Goal: Task Accomplishment & Management: Use online tool/utility

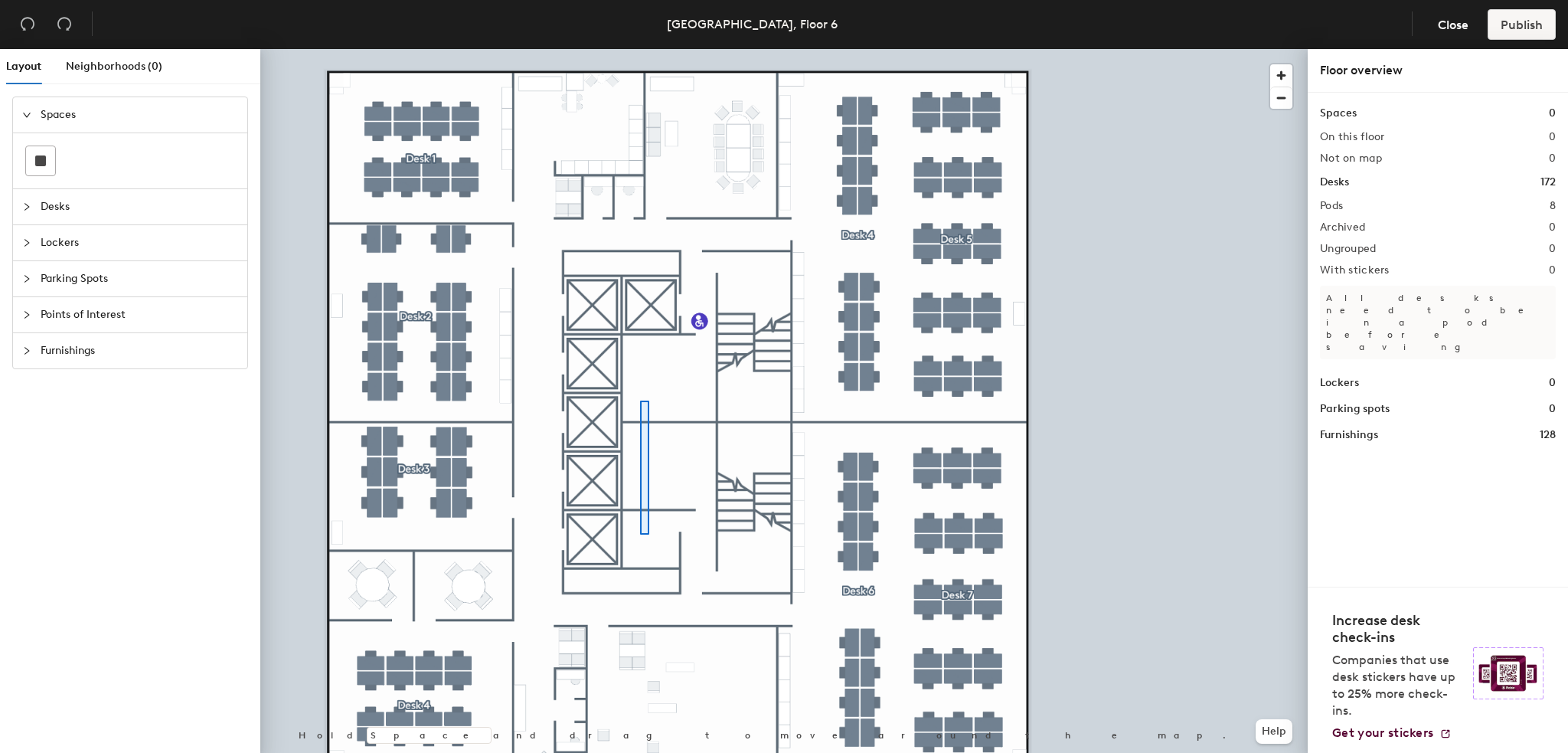
click at [640, 49] on div at bounding box center [783, 49] width 1047 height 0
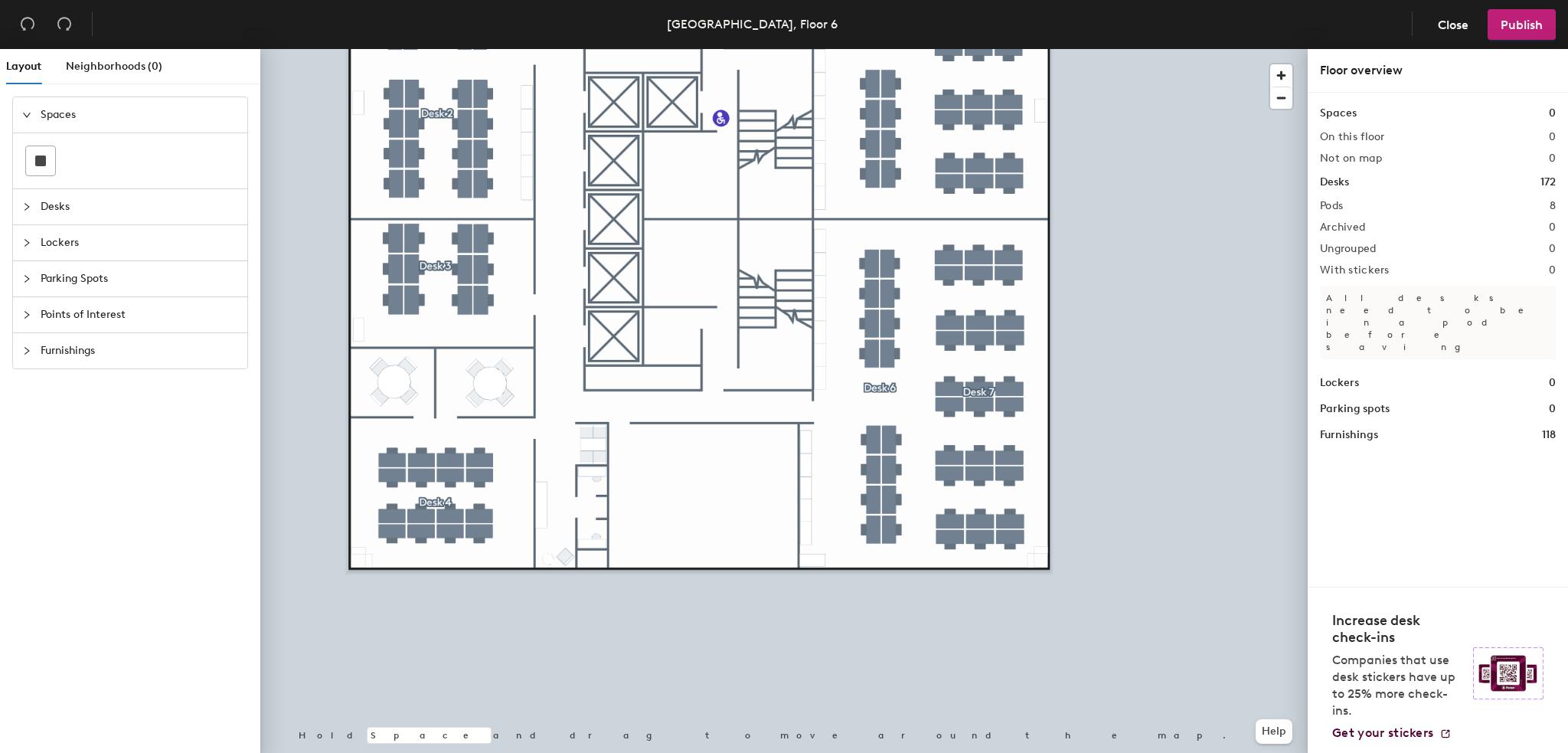
click at [93, 248] on span "Lockers" at bounding box center [140, 242] width 197 height 35
click at [43, 160] on span "Desks" at bounding box center [140, 150] width 197 height 35
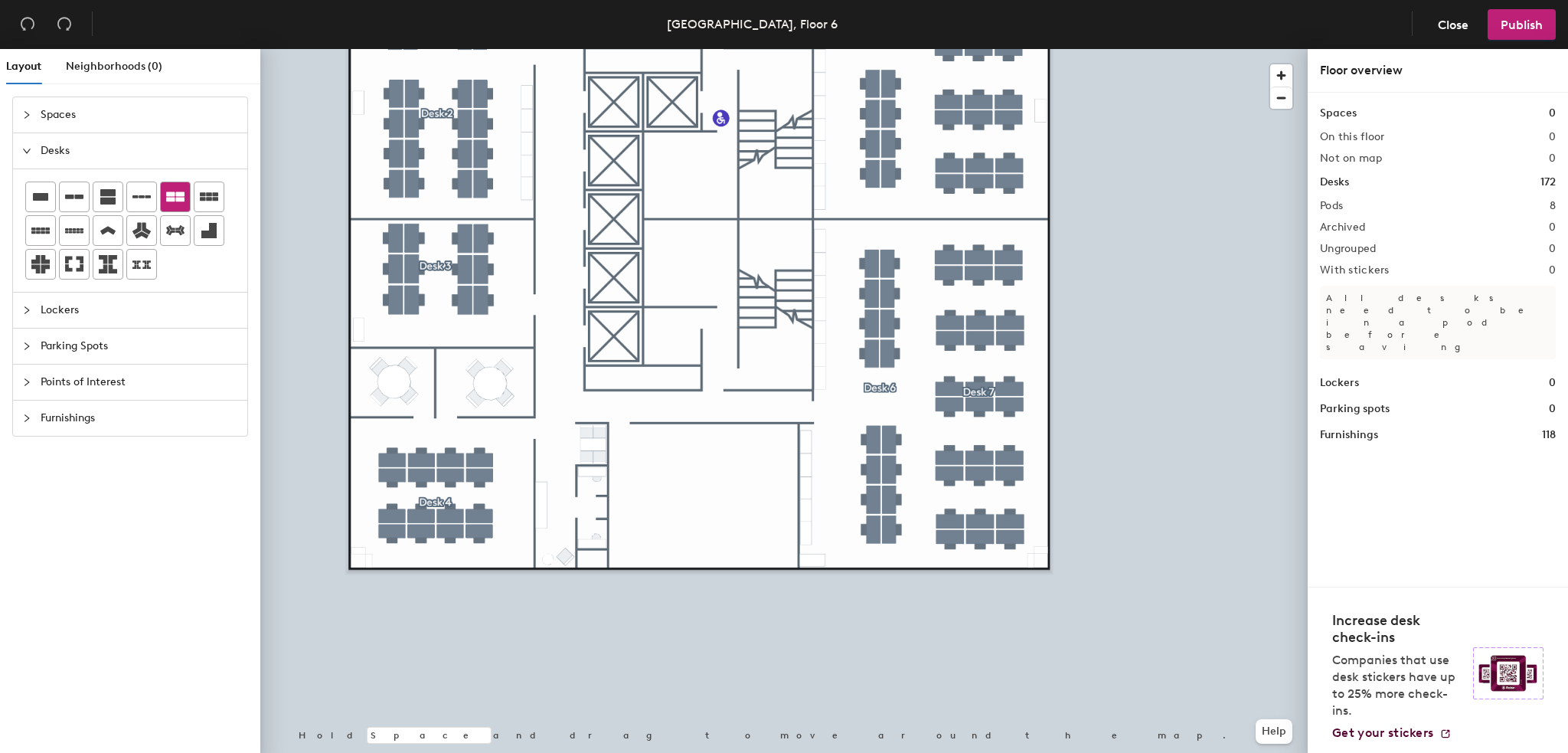
click at [169, 189] on icon at bounding box center [175, 197] width 18 height 18
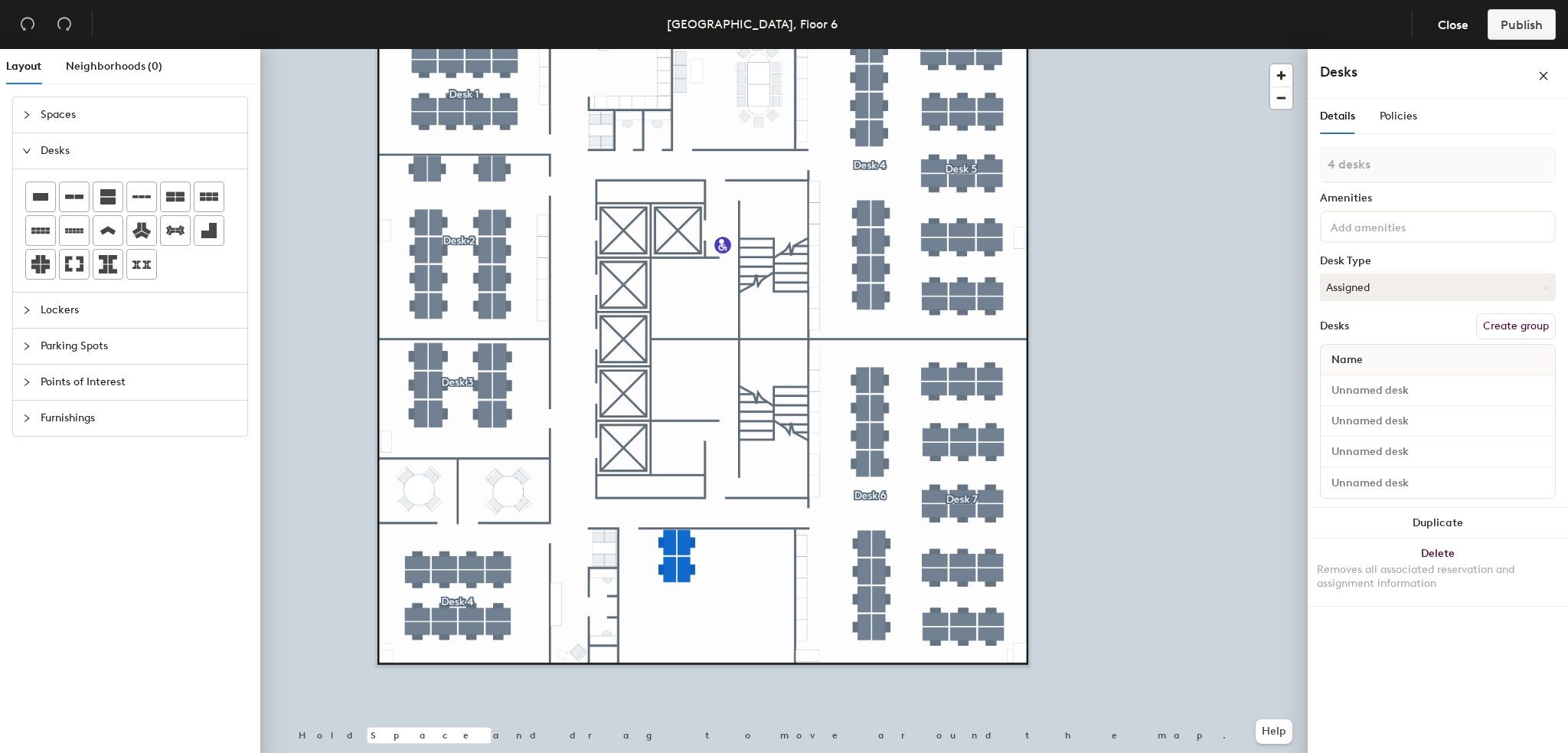
type input "1 desk"
click at [726, 49] on div at bounding box center [783, 49] width 1047 height 0
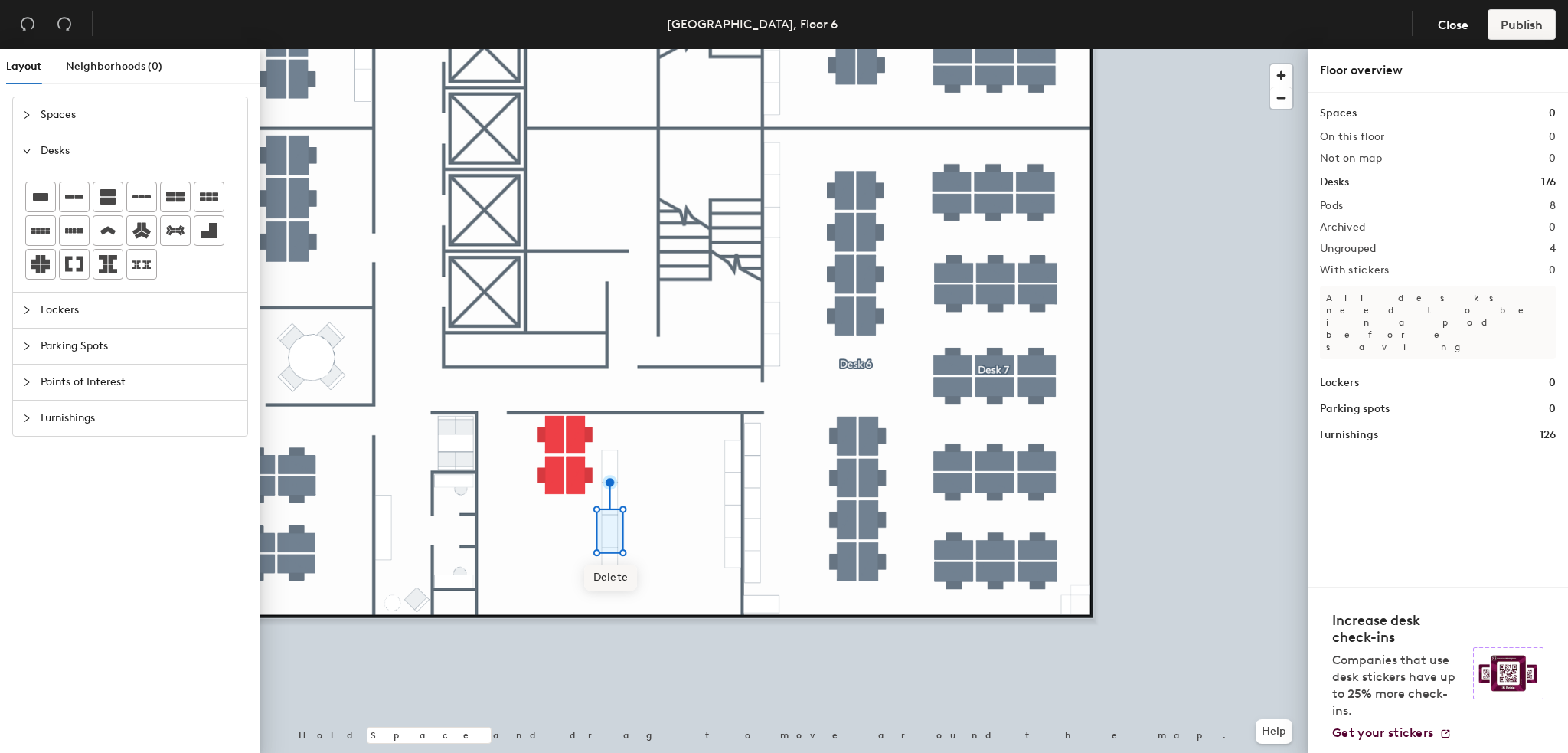
click at [622, 574] on span "Delete" at bounding box center [610, 576] width 53 height 26
click at [620, 600] on span "Delete" at bounding box center [610, 608] width 53 height 26
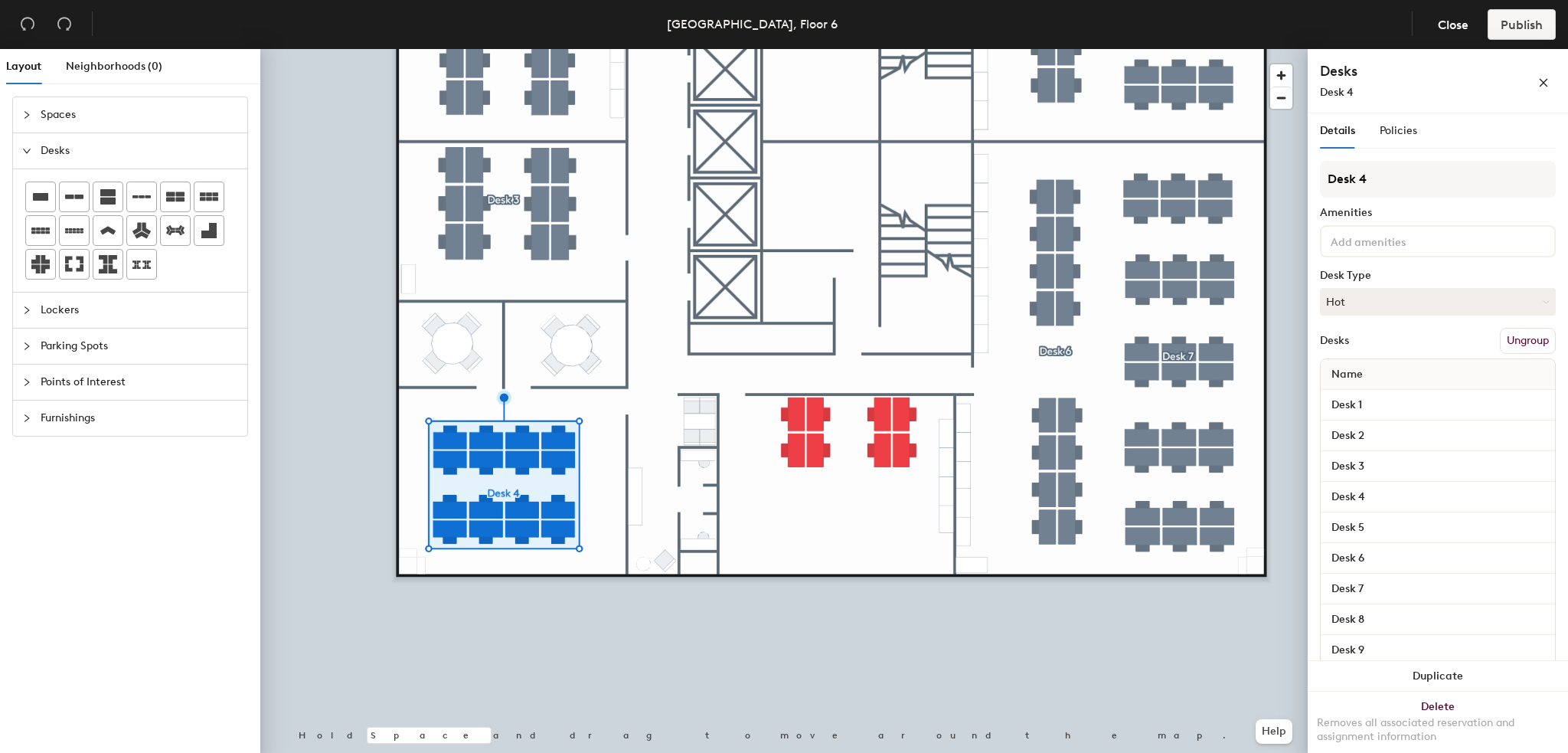
click at [1526, 336] on button "Ungroup" at bounding box center [1527, 340] width 56 height 26
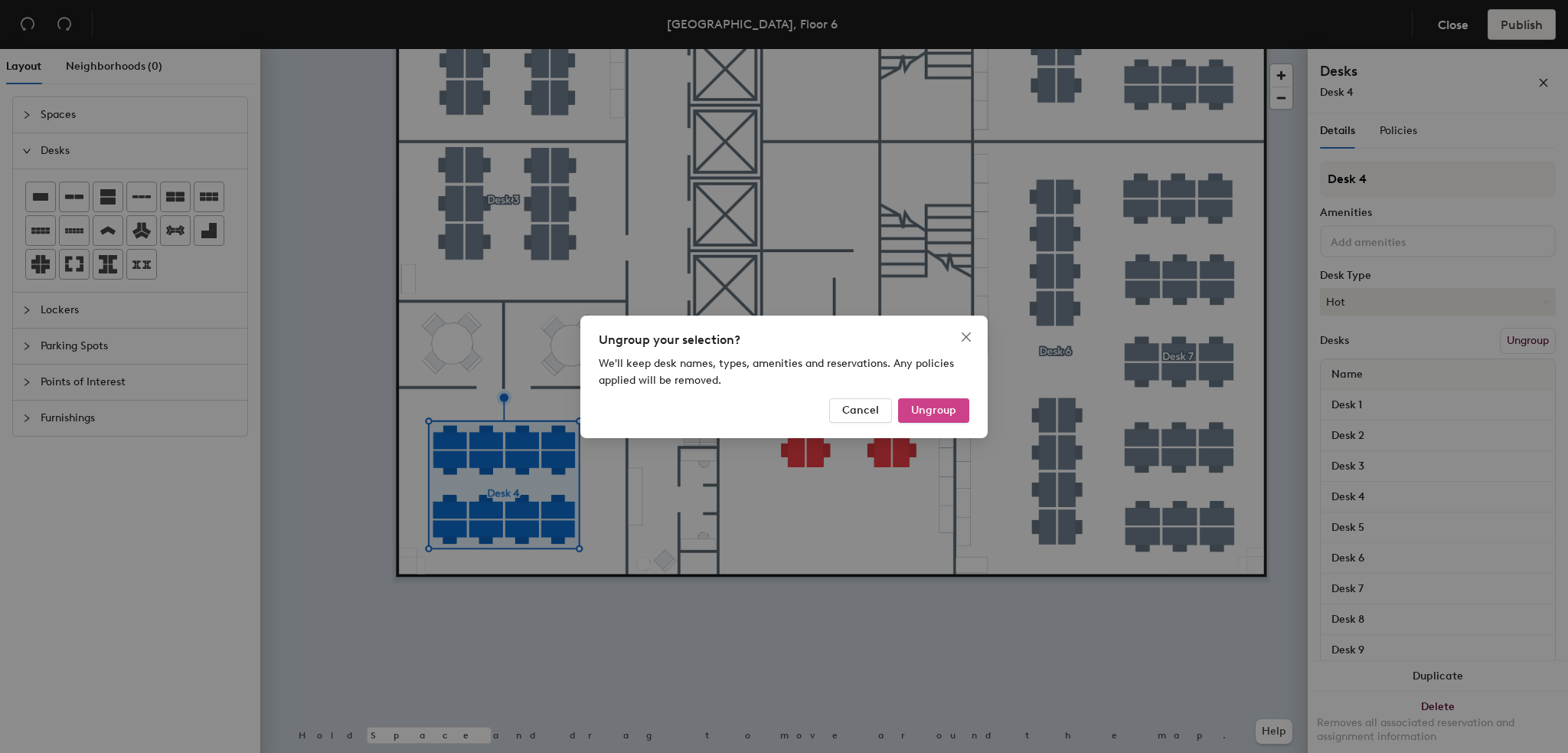
click at [943, 411] on span "Ungroup" at bounding box center [934, 410] width 46 height 13
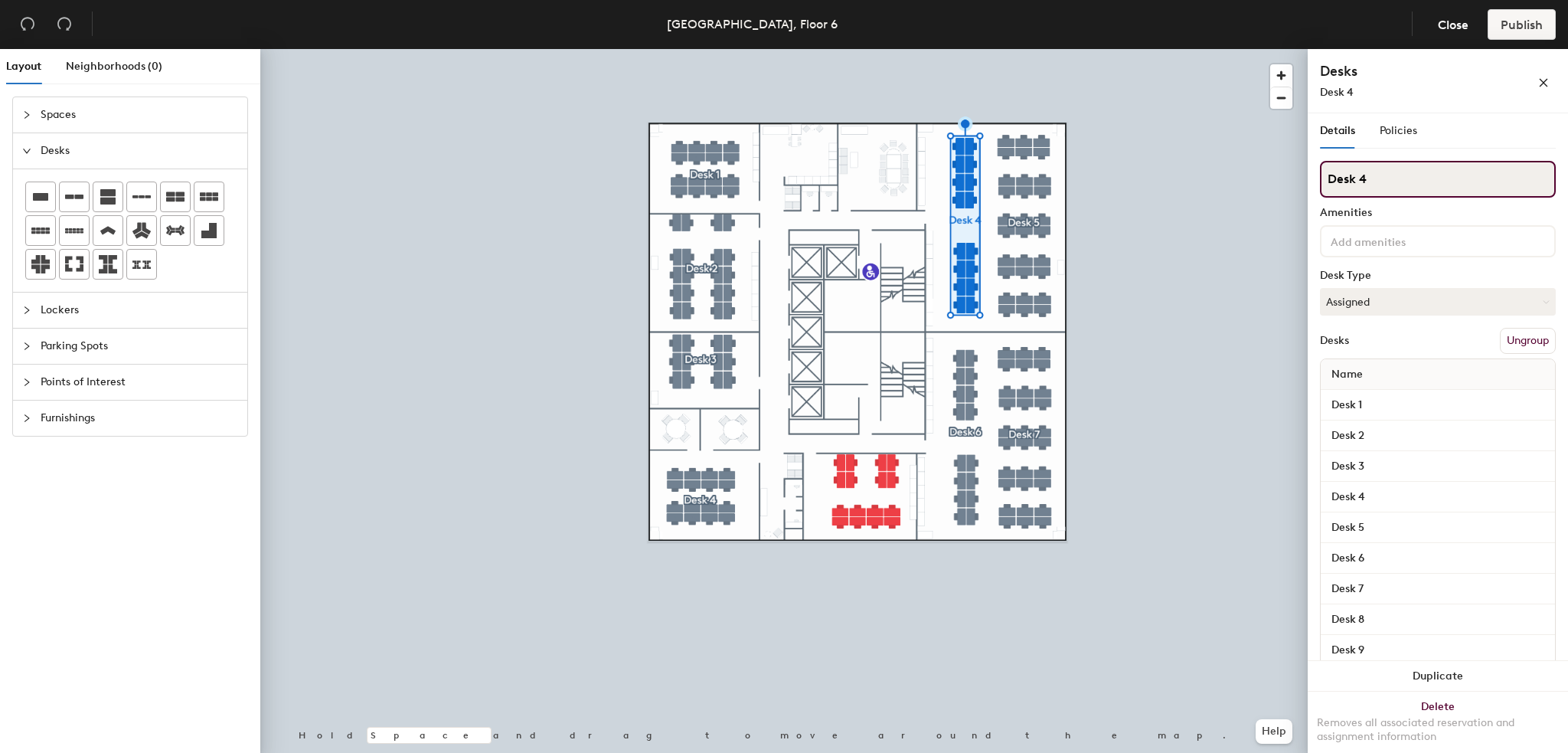
click at [1375, 175] on input "Desk 4" at bounding box center [1438, 179] width 235 height 37
type input "Desk 5"
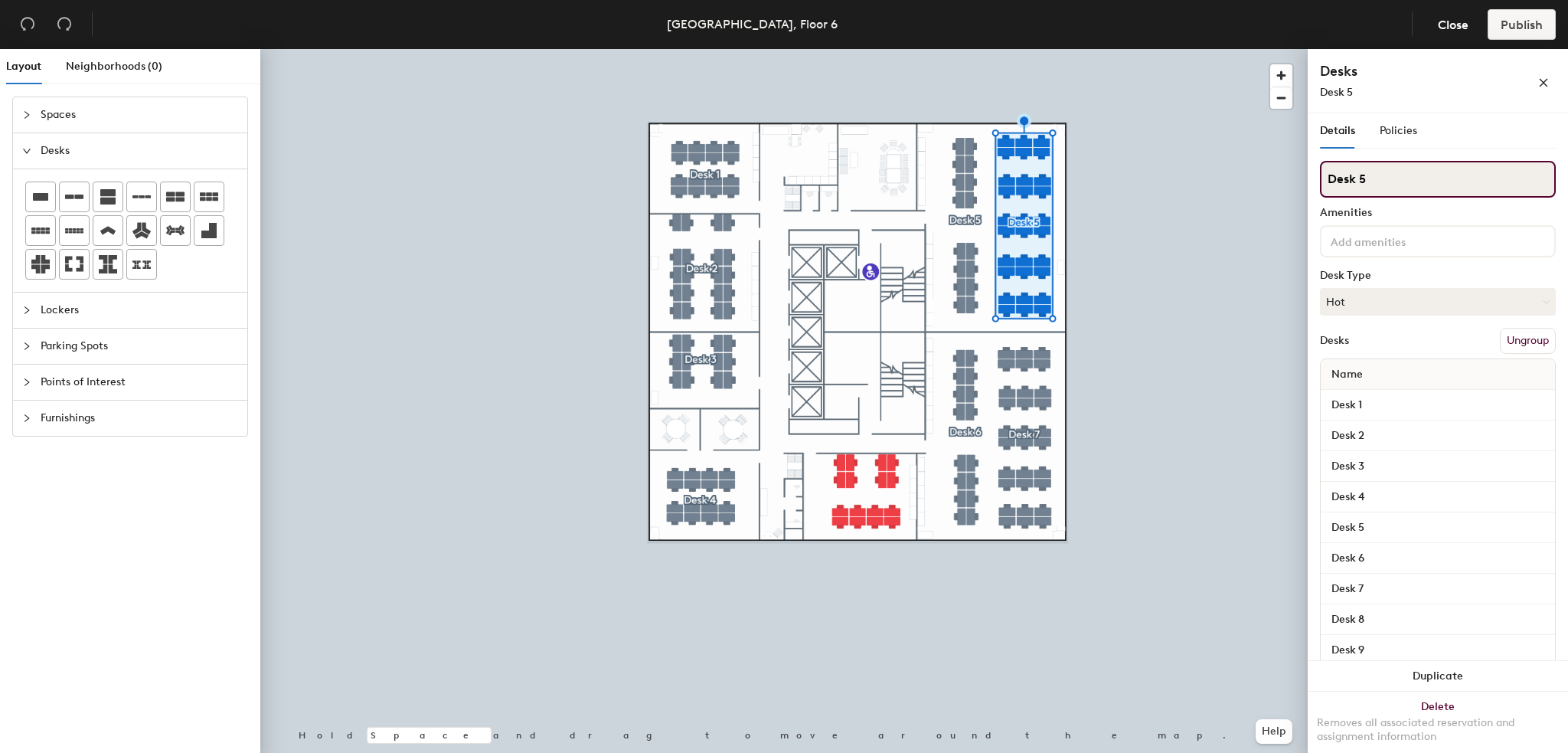
click at [1394, 181] on input "Desk 5" at bounding box center [1438, 179] width 235 height 37
type input "Desk 6"
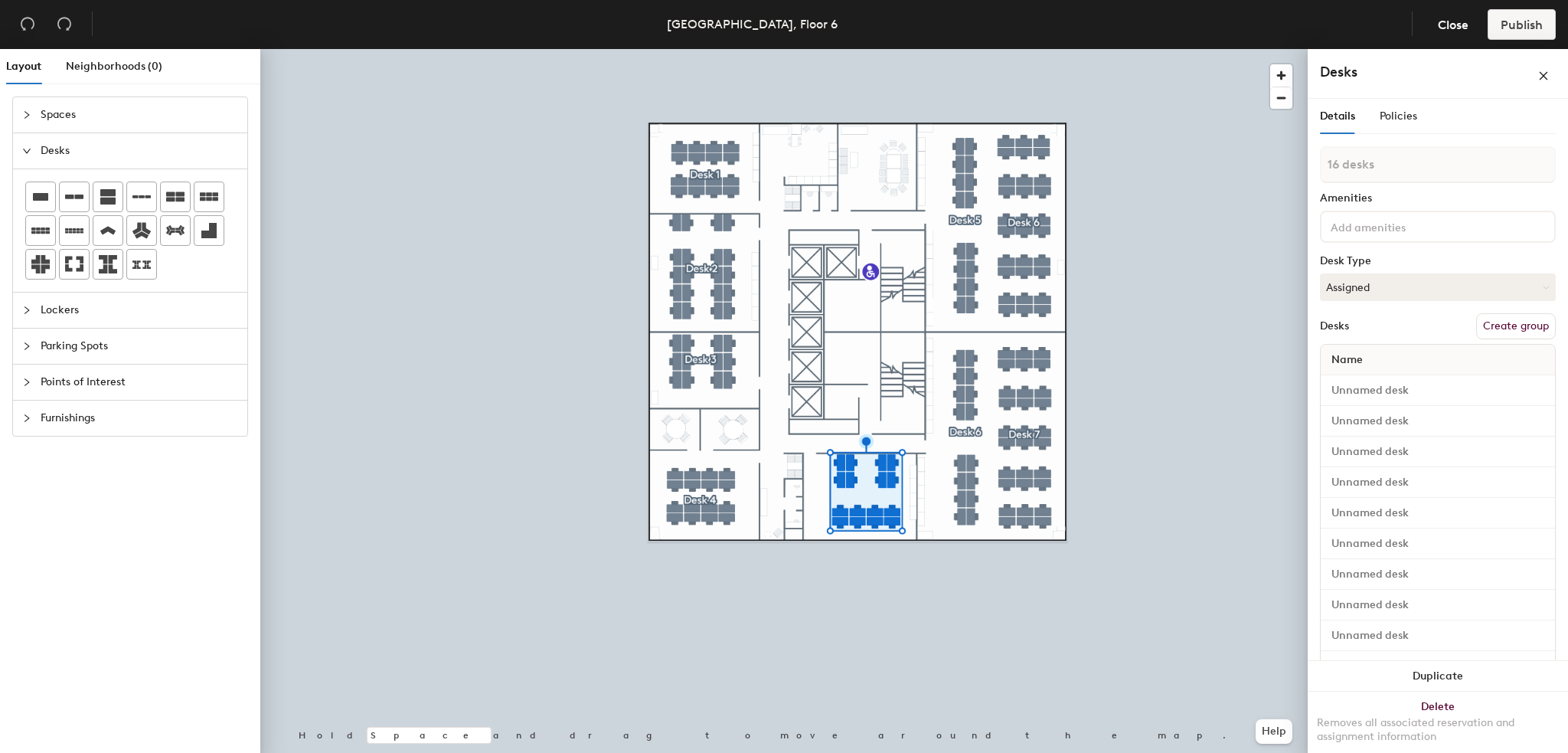
click at [1521, 320] on button "Create group" at bounding box center [1516, 326] width 80 height 26
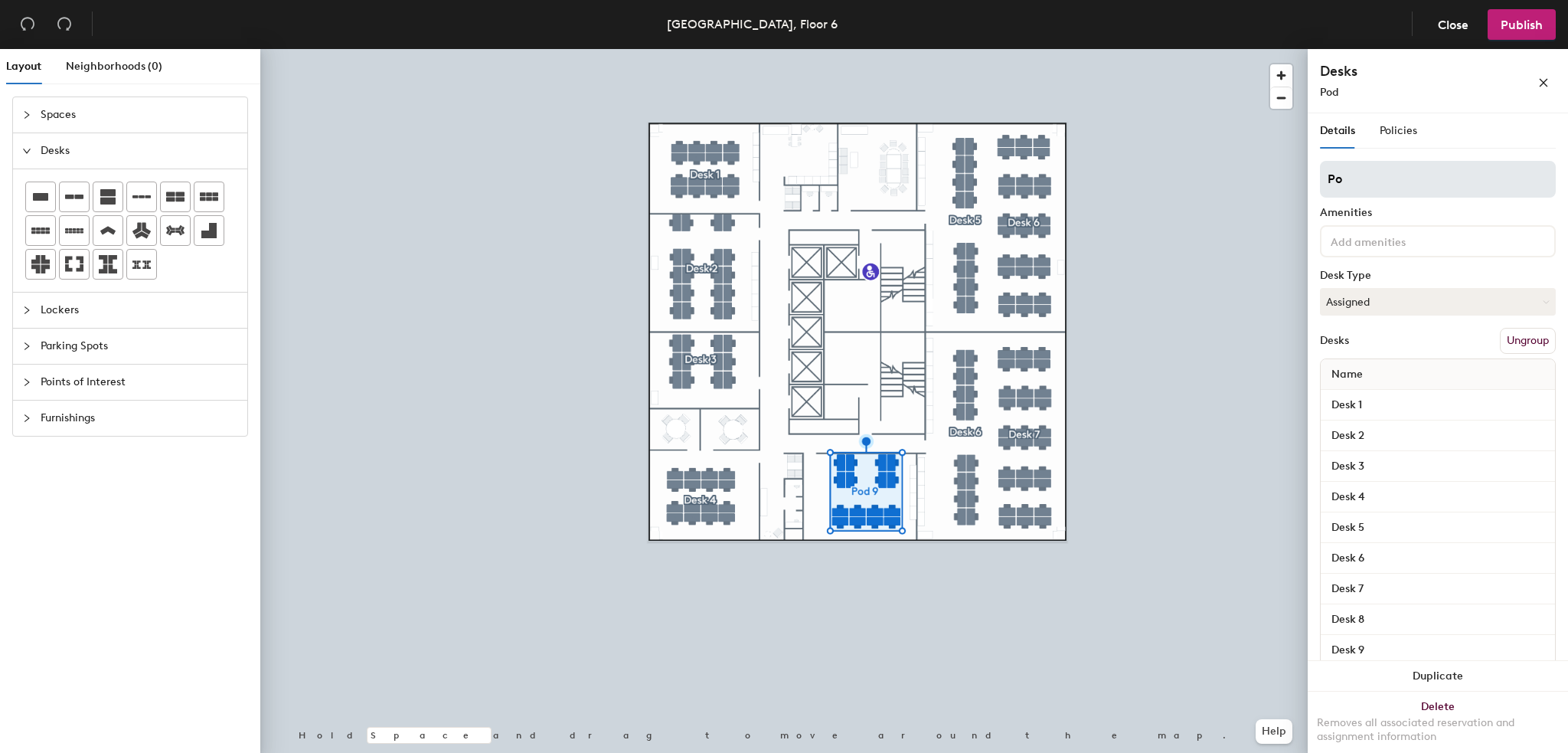
type input "P"
type input "Desk 5"
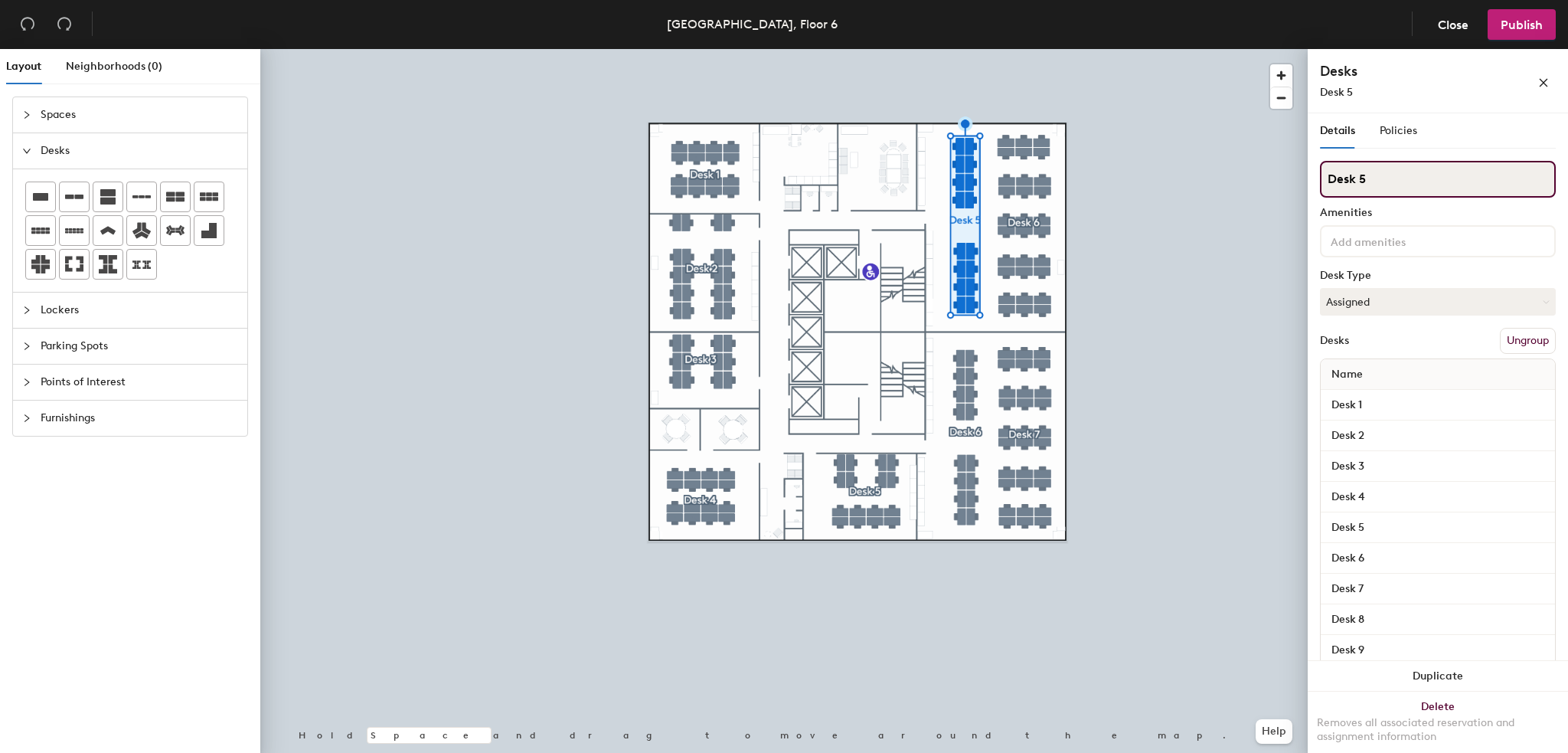
click at [1374, 185] on input "Desk 5" at bounding box center [1438, 179] width 235 height 37
type input "Desk 6"
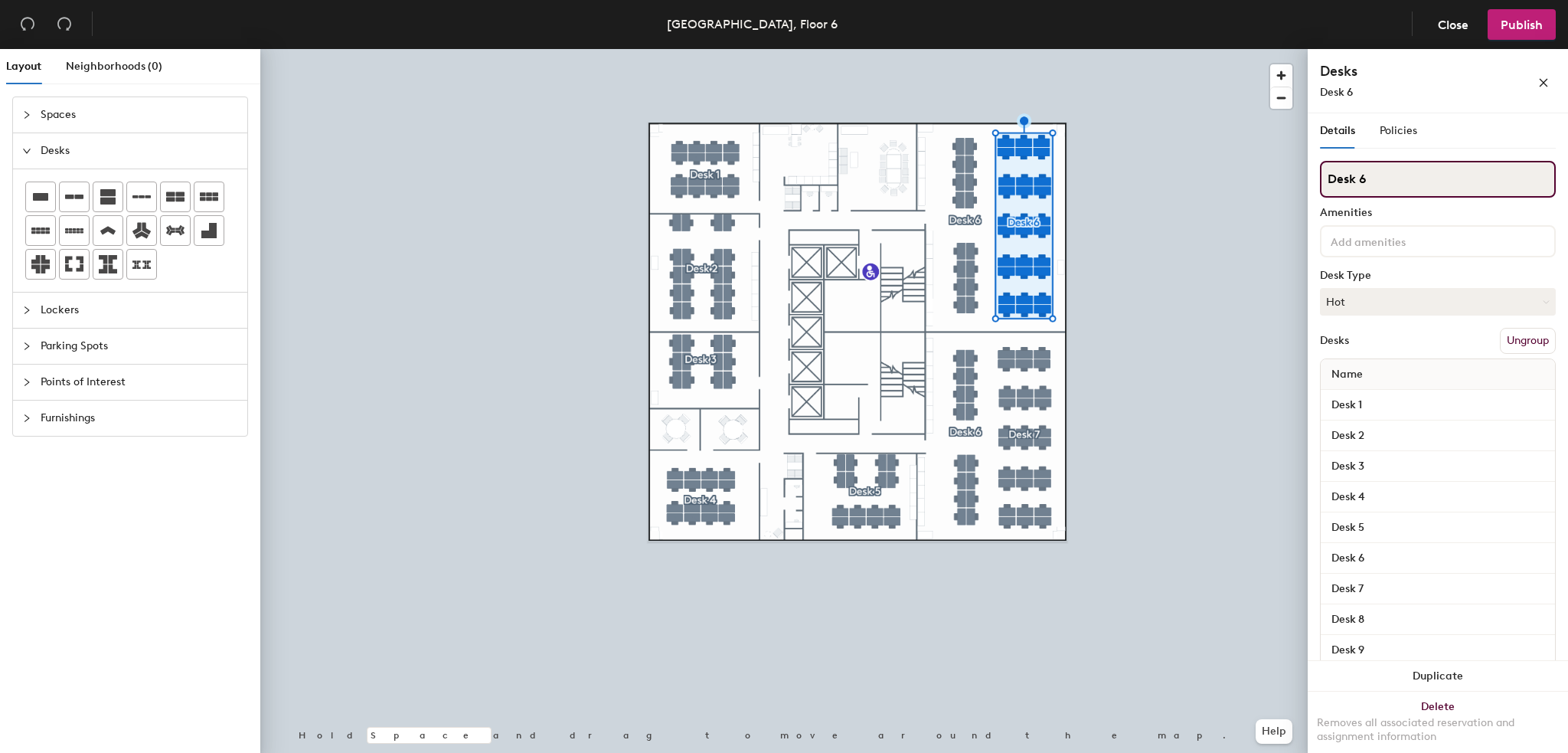
click at [1375, 181] on input "Desk 6" at bounding box center [1438, 179] width 235 height 37
type input "Desk 7"
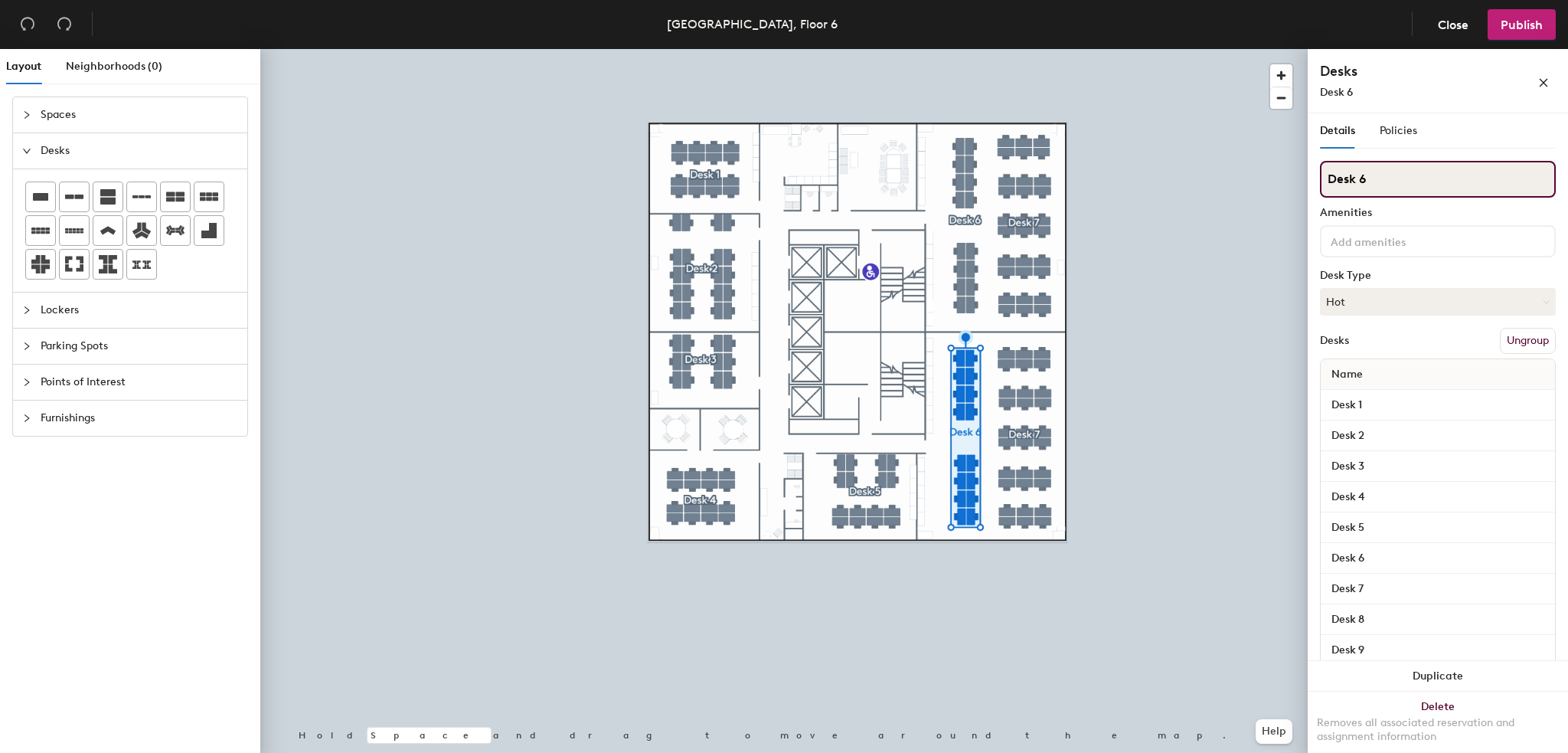
click at [1391, 174] on input "Desk 6" at bounding box center [1438, 179] width 235 height 37
type input "Desk 8"
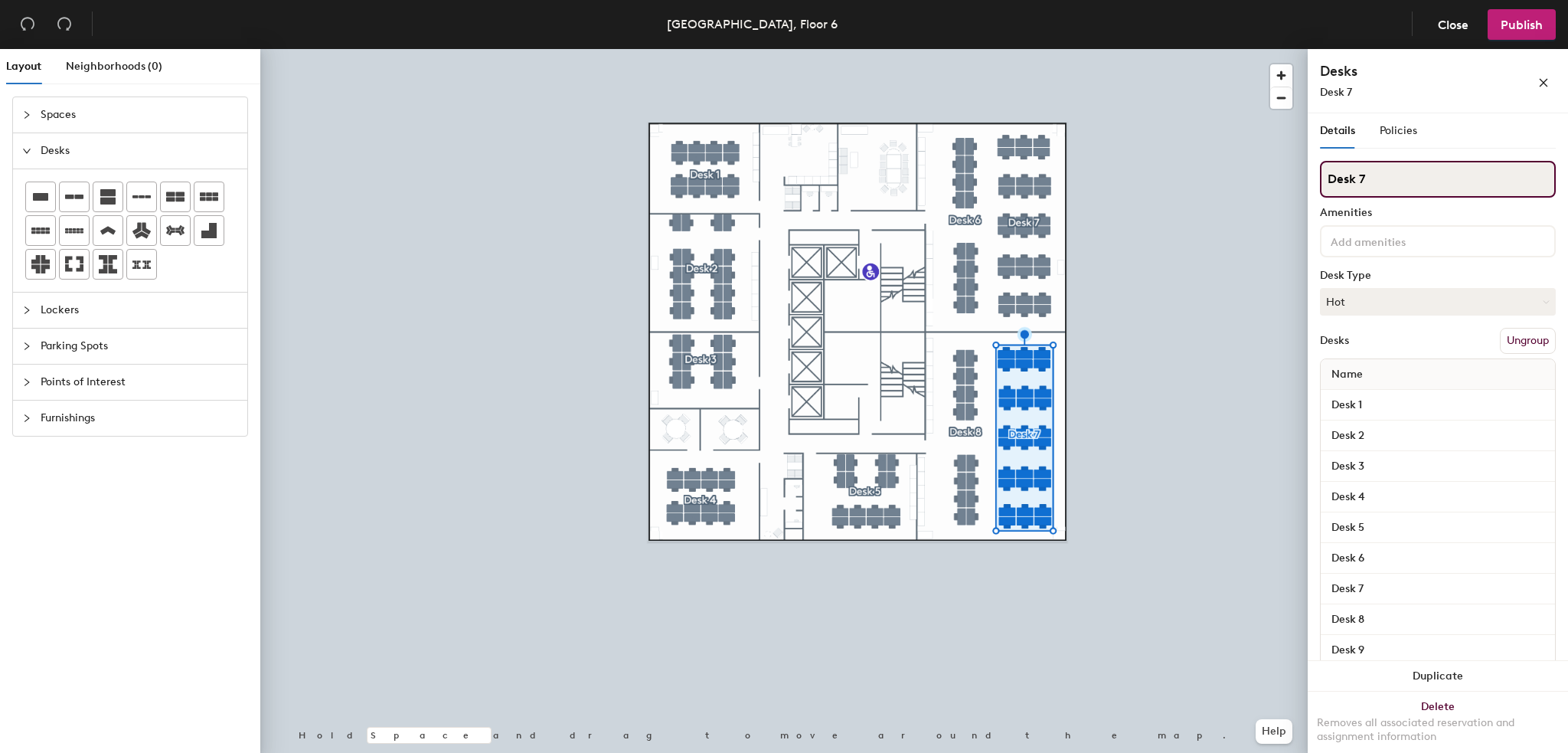
click at [1383, 174] on input "Desk 7" at bounding box center [1438, 179] width 235 height 37
type input "Desk 9"
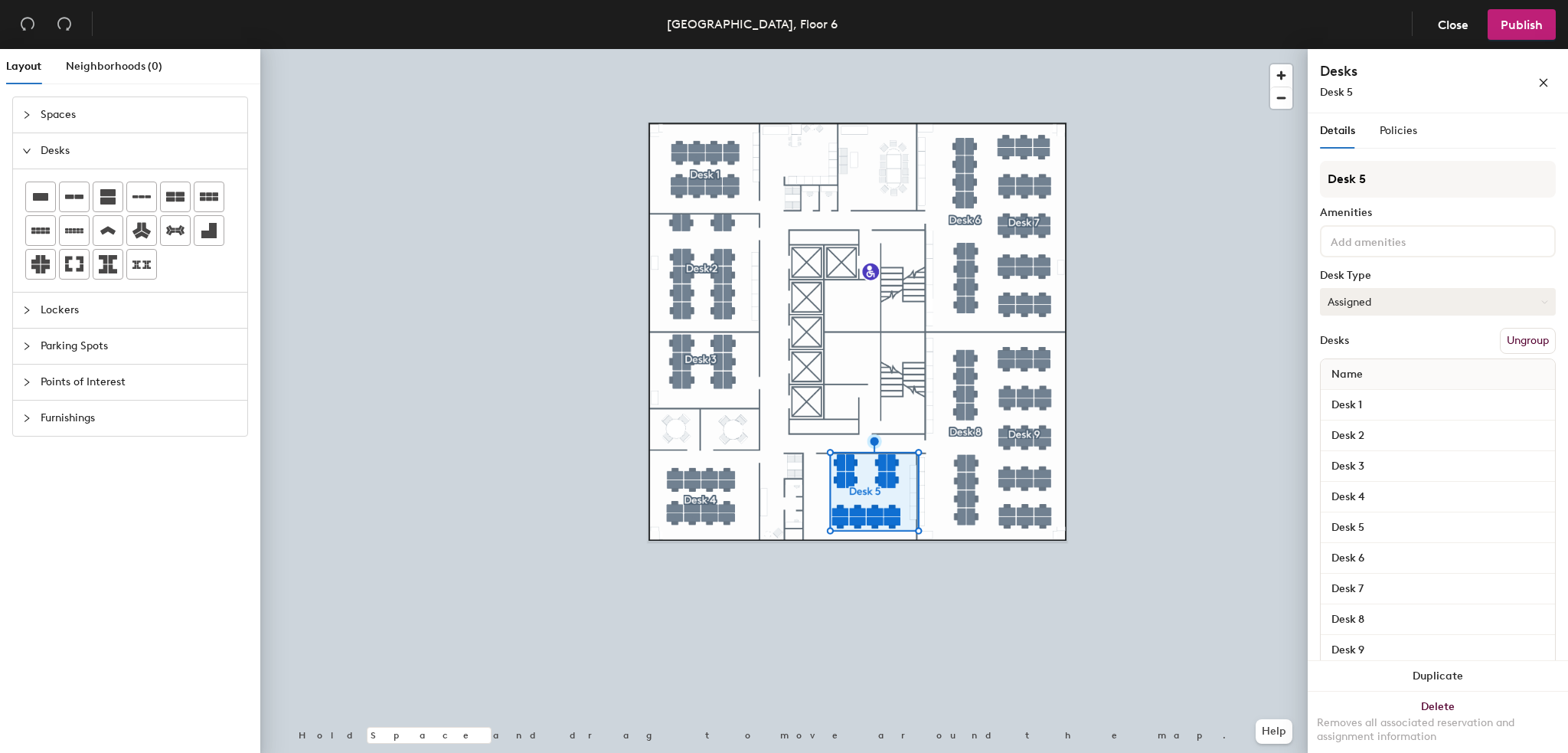
click at [1369, 297] on button "Assigned" at bounding box center [1438, 301] width 235 height 28
click at [1373, 370] on div "Hot" at bounding box center [1396, 372] width 153 height 23
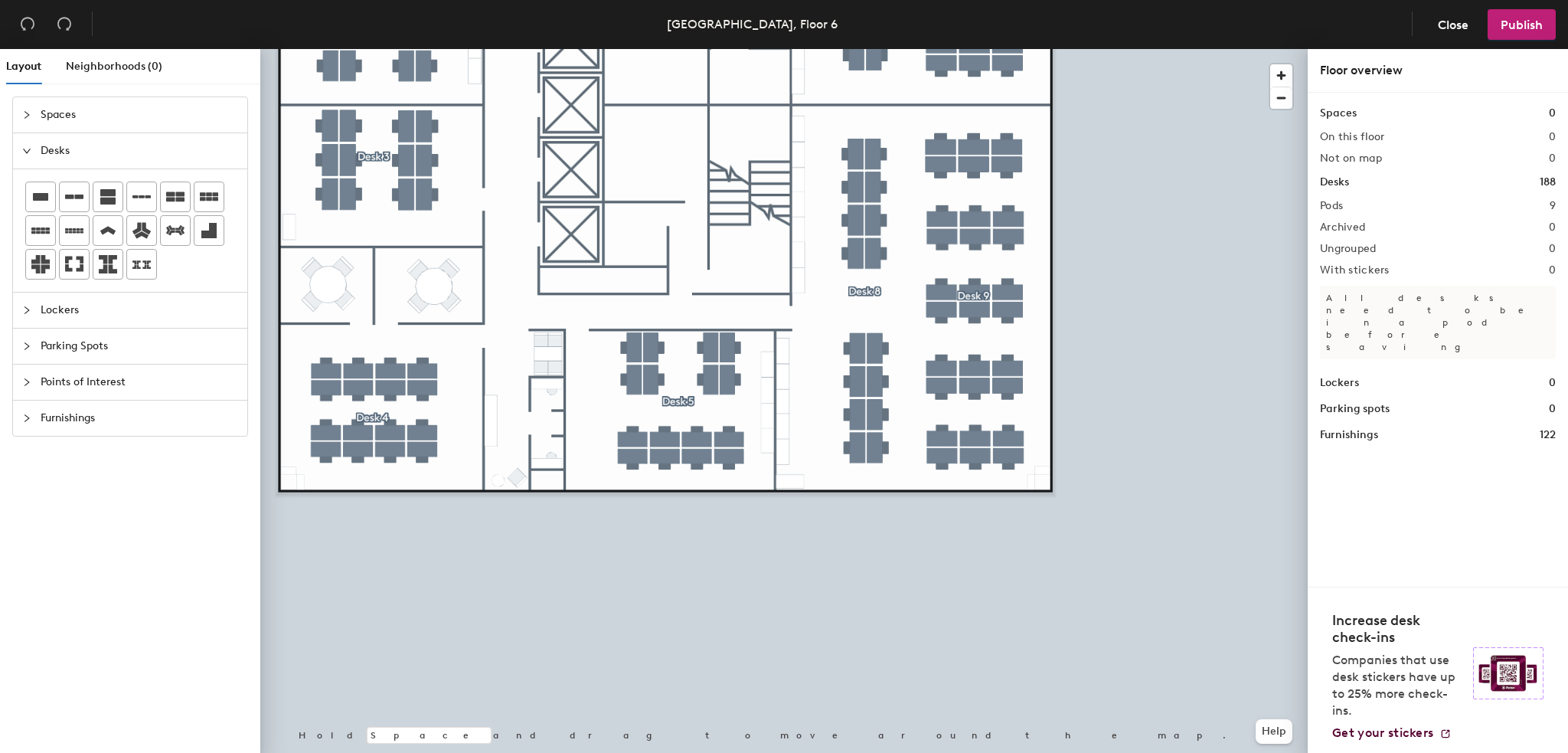
click at [1067, 752] on html "Skip navigation Schedule Office People Analytics Visits Deliveries Services Man…" at bounding box center [784, 376] width 1568 height 753
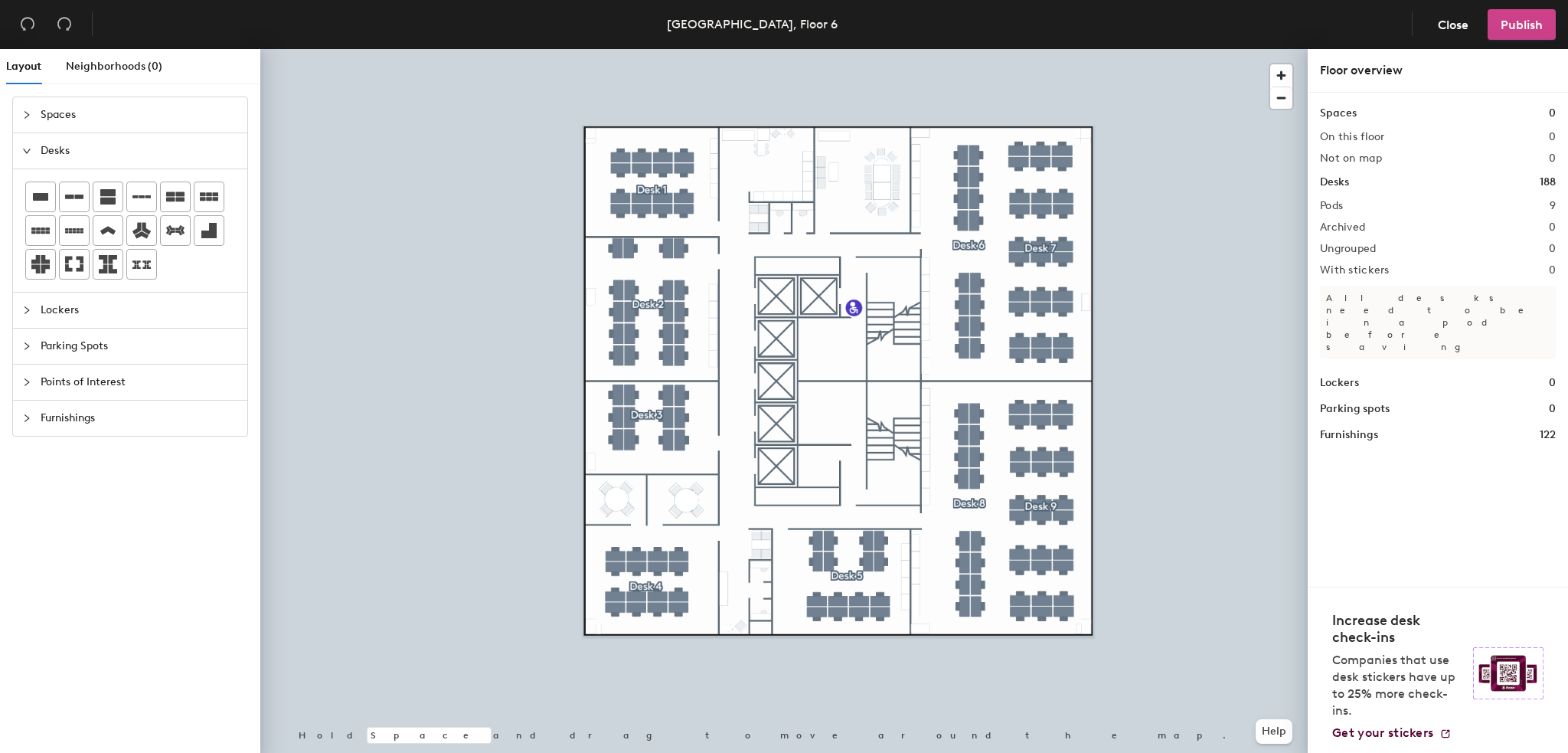
click at [1508, 29] on span "Publish" at bounding box center [1521, 25] width 42 height 14
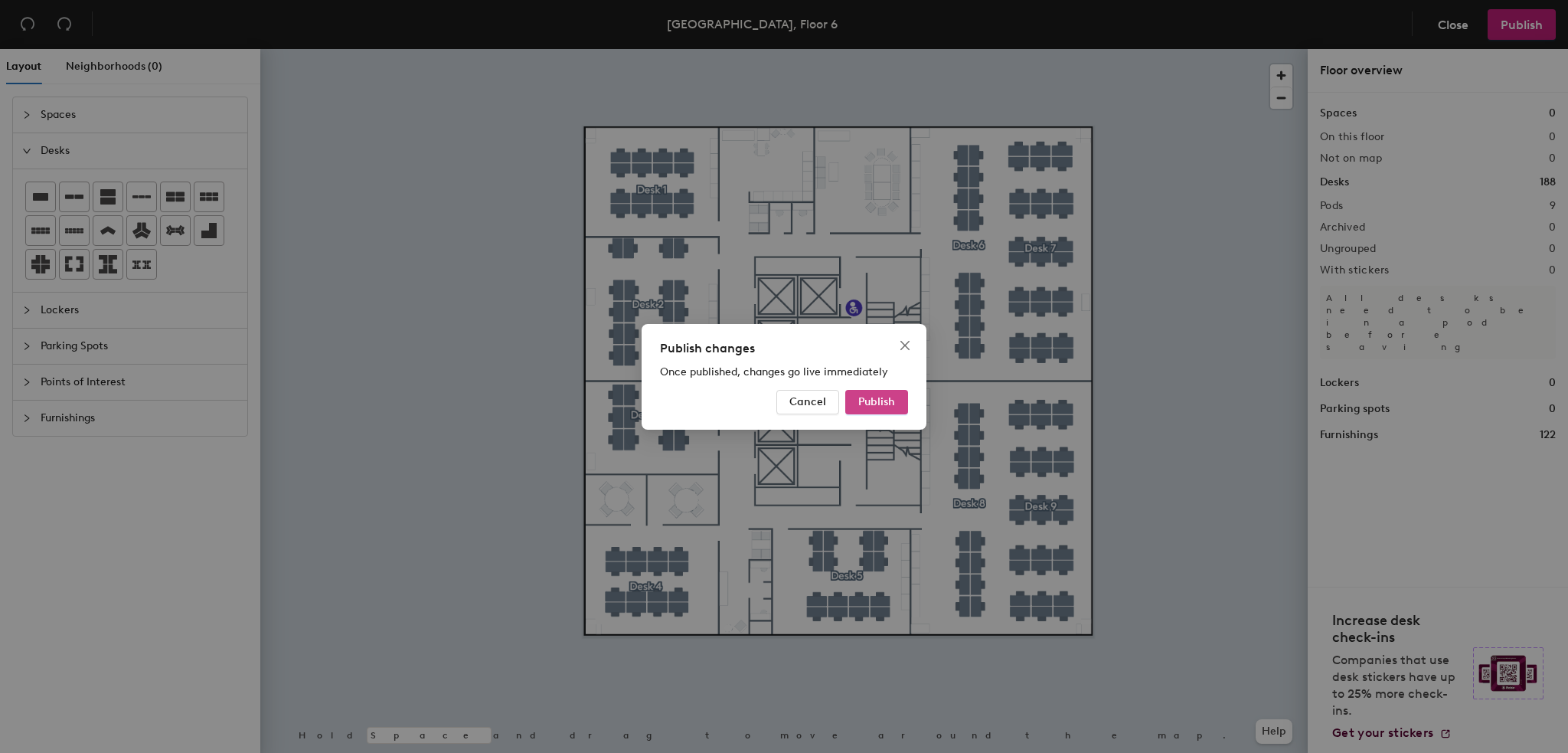
click at [885, 394] on button "Publish" at bounding box center [876, 403] width 63 height 25
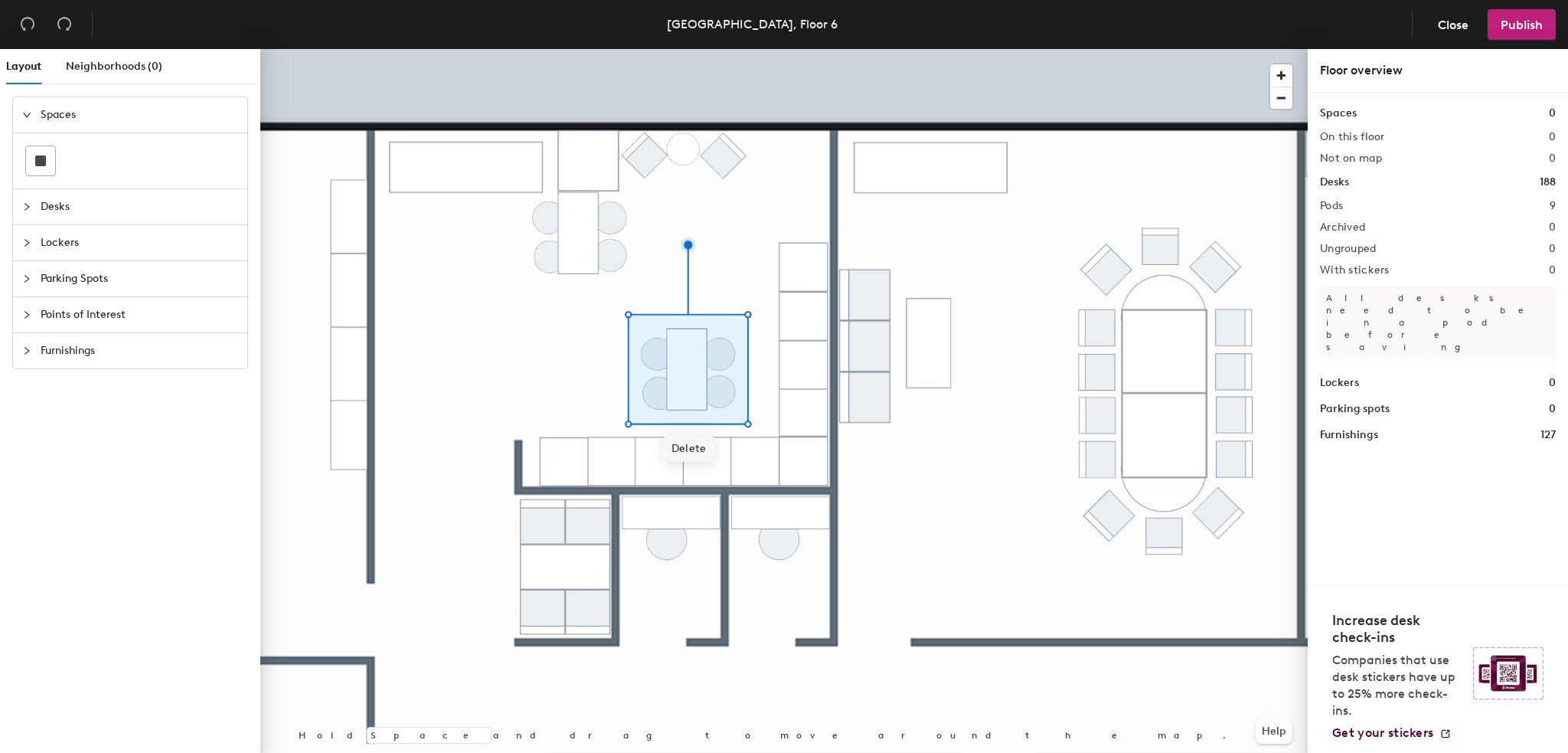
click at [704, 444] on span "Delete" at bounding box center [689, 448] width 53 height 26
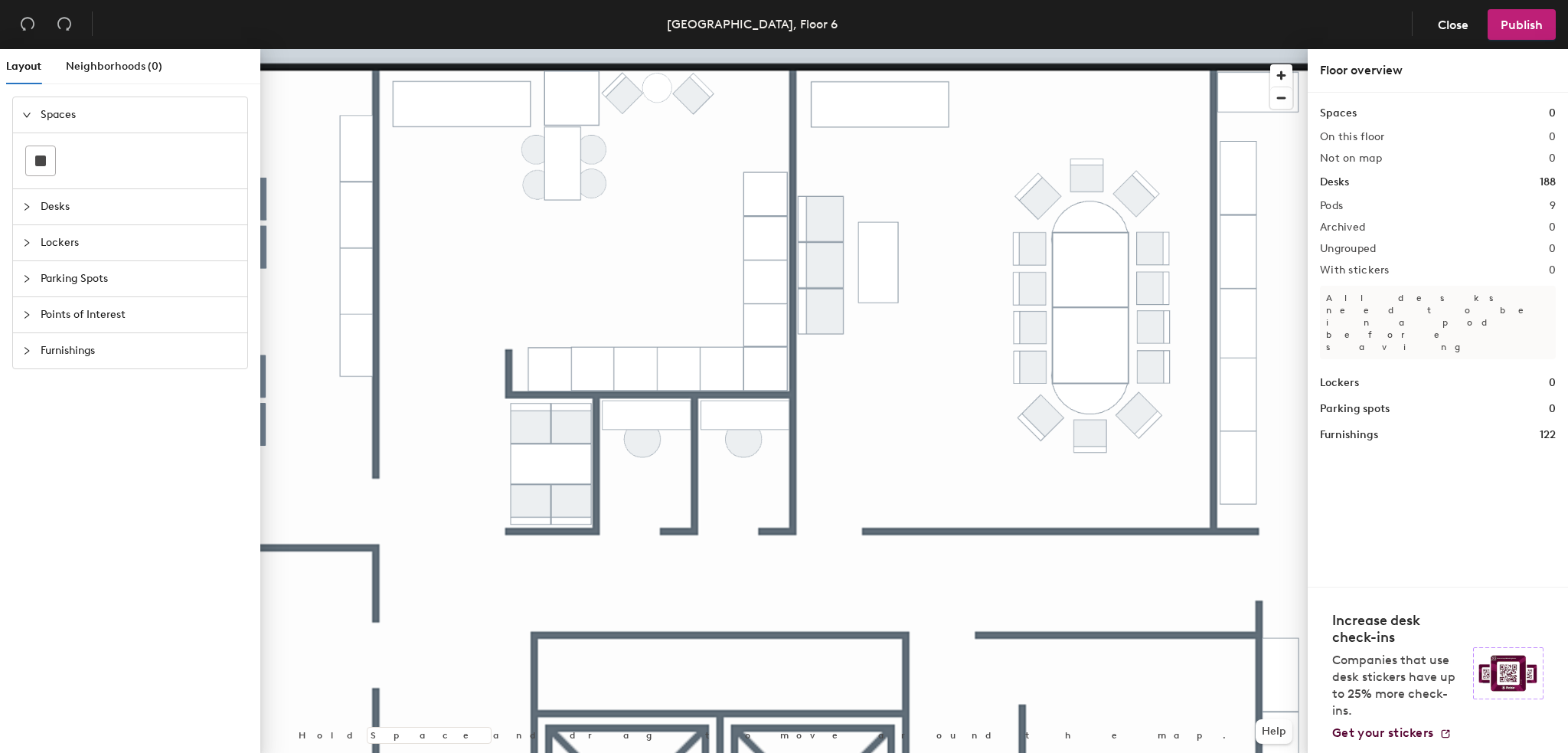
click at [604, 49] on div at bounding box center [783, 49] width 1047 height 0
click at [593, 226] on span "Delete" at bounding box center [592, 235] width 53 height 26
click at [548, 235] on span "Delete" at bounding box center [538, 236] width 53 height 26
click at [544, 200] on span "Delete" at bounding box center [536, 200] width 53 height 26
click at [589, 233] on span "Delete" at bounding box center [587, 234] width 53 height 26
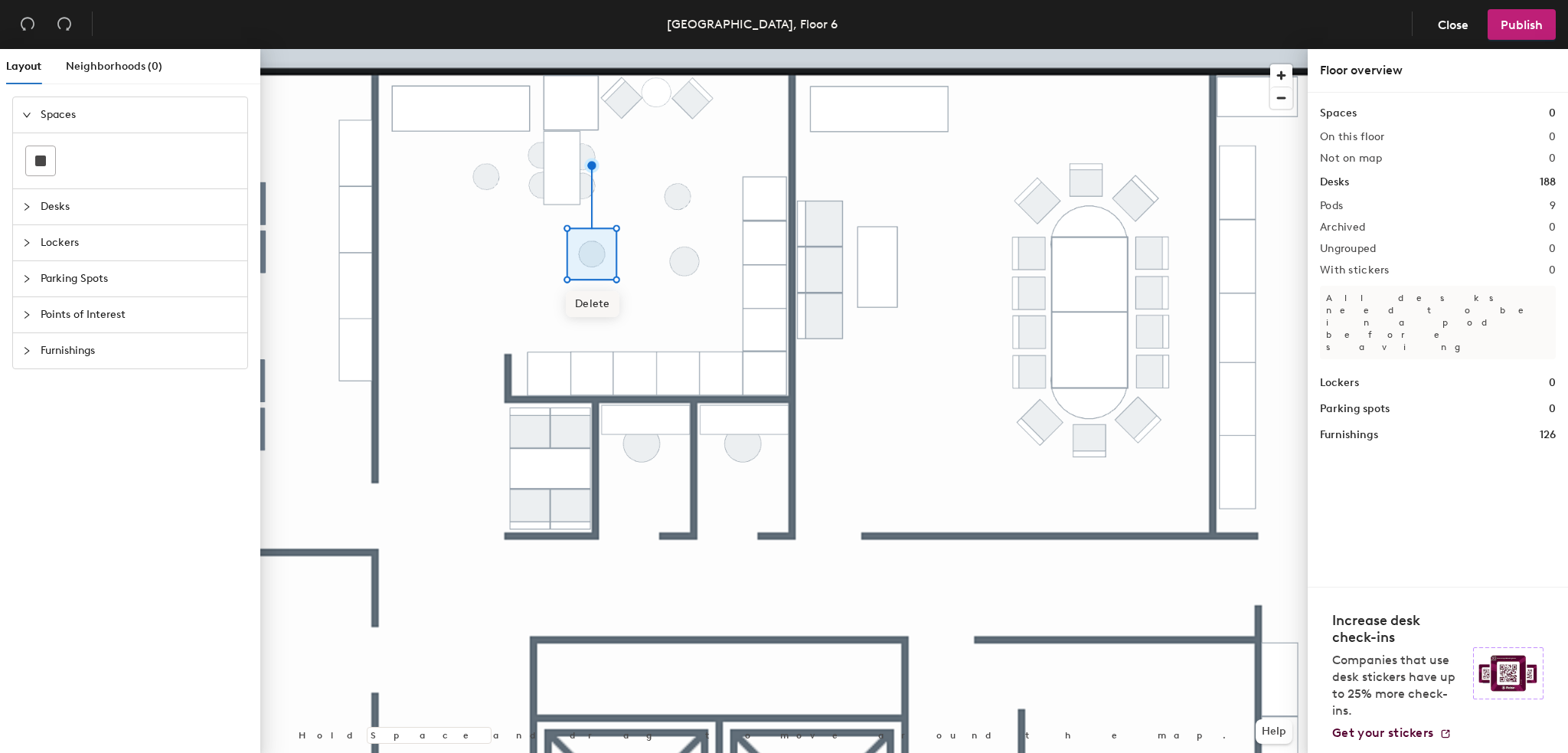
click at [579, 311] on span "Delete" at bounding box center [592, 303] width 53 height 26
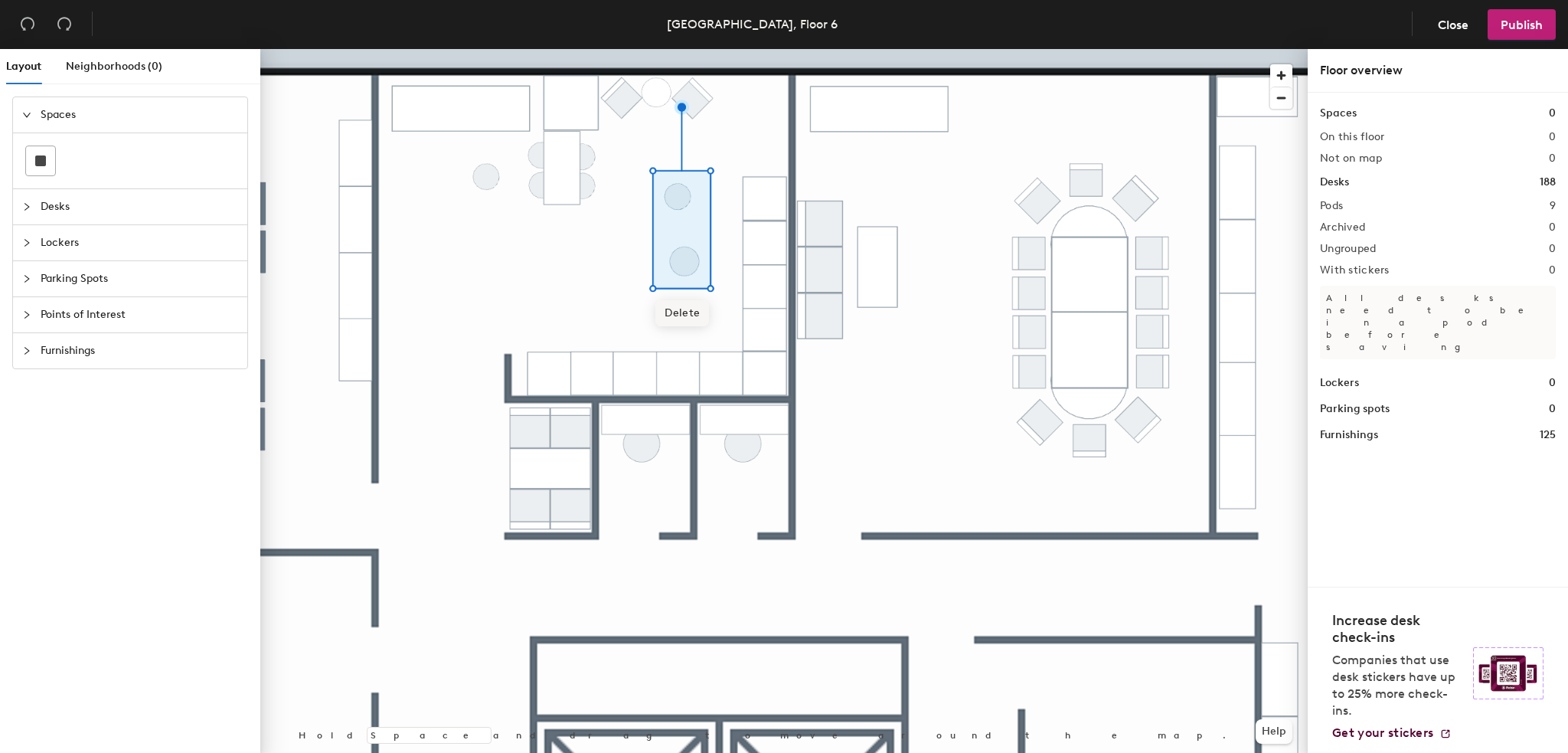
click at [693, 320] on span "Delete" at bounding box center [681, 312] width 53 height 26
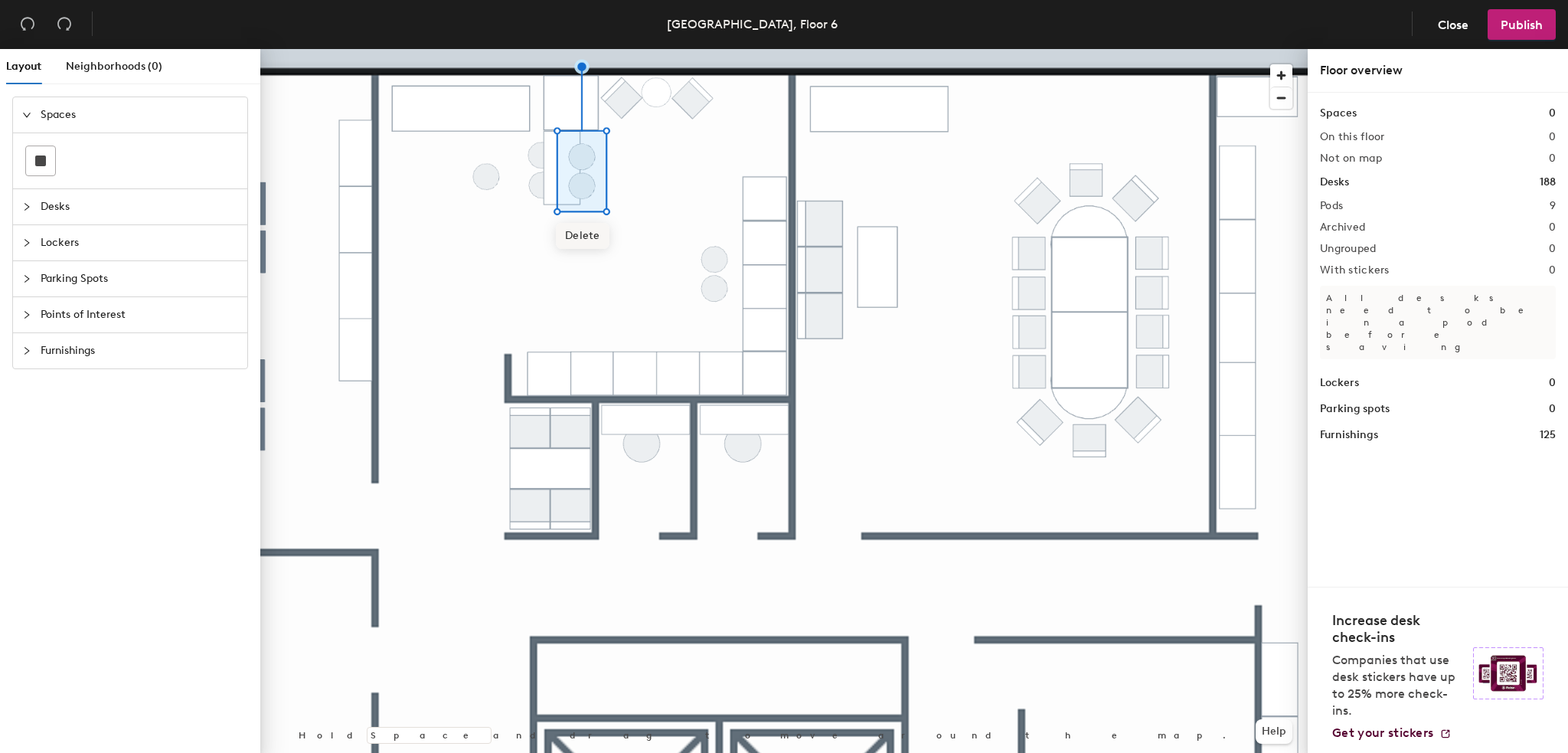
click at [584, 239] on span "Delete" at bounding box center [583, 235] width 53 height 26
click at [717, 350] on span "Delete" at bounding box center [715, 338] width 53 height 26
drag, startPoint x: 495, startPoint y: 224, endPoint x: 502, endPoint y: 225, distance: 7.1
click at [502, 225] on span "Delete" at bounding box center [487, 226] width 53 height 26
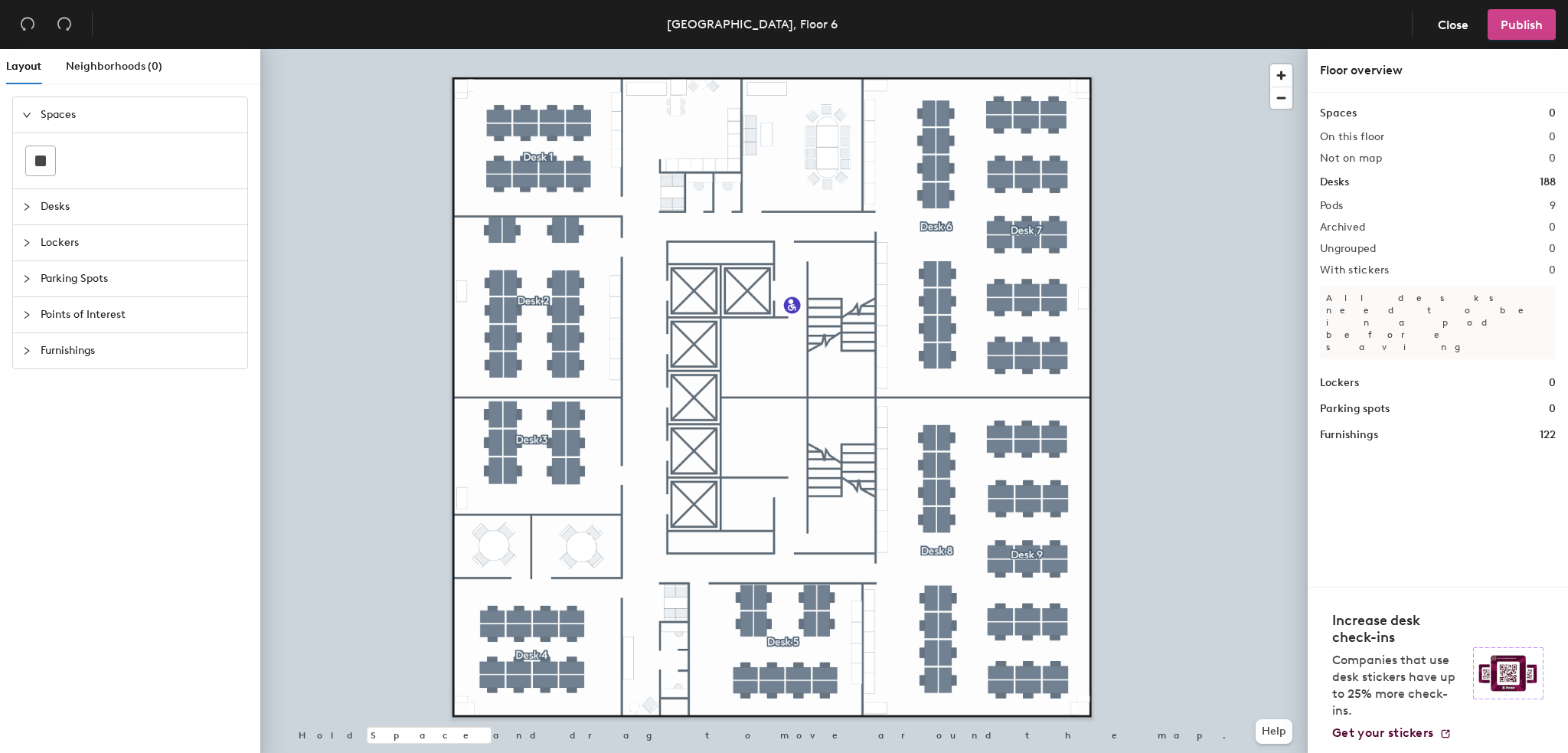
click at [1540, 27] on span "Publish" at bounding box center [1521, 25] width 42 height 14
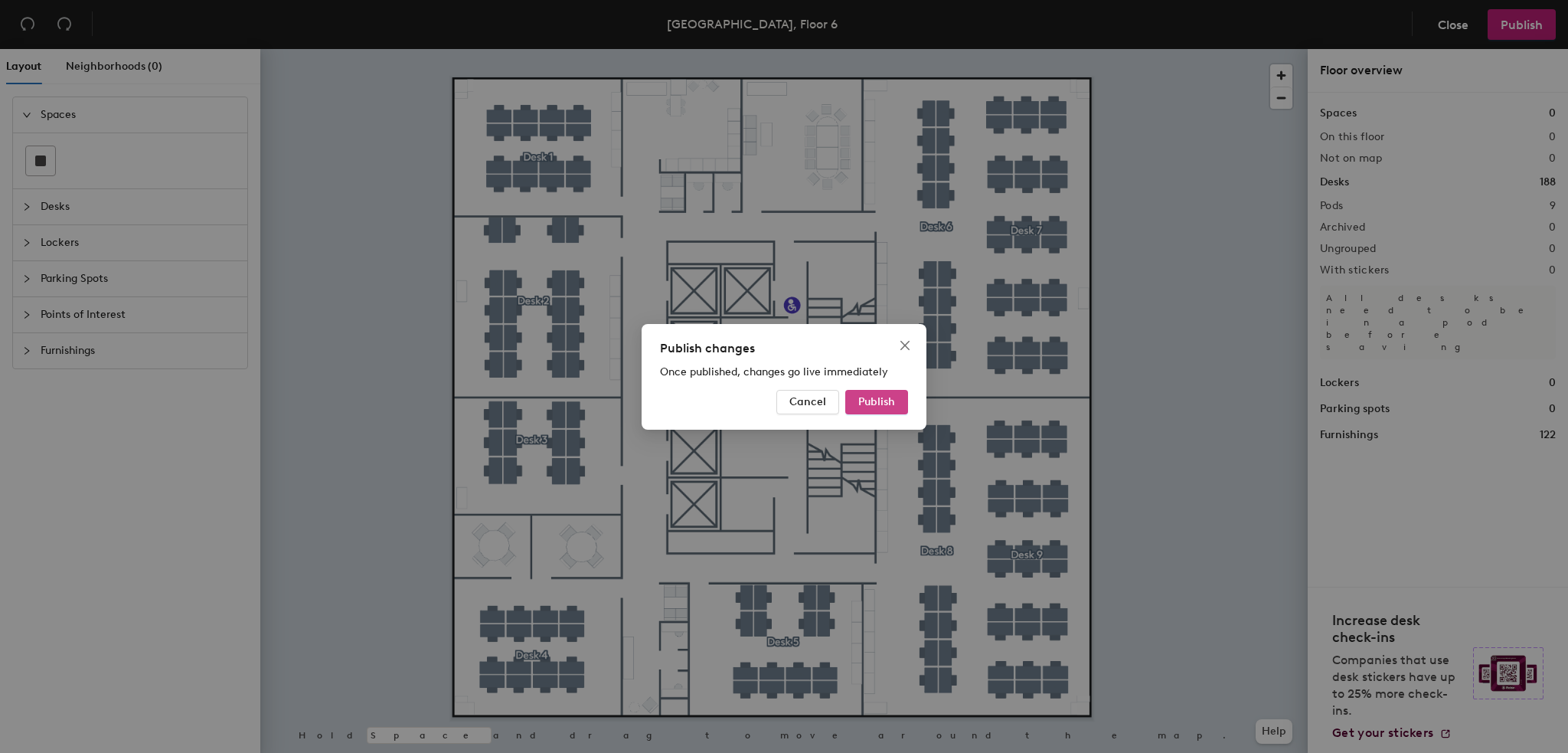
click at [886, 403] on span "Publish" at bounding box center [876, 402] width 37 height 13
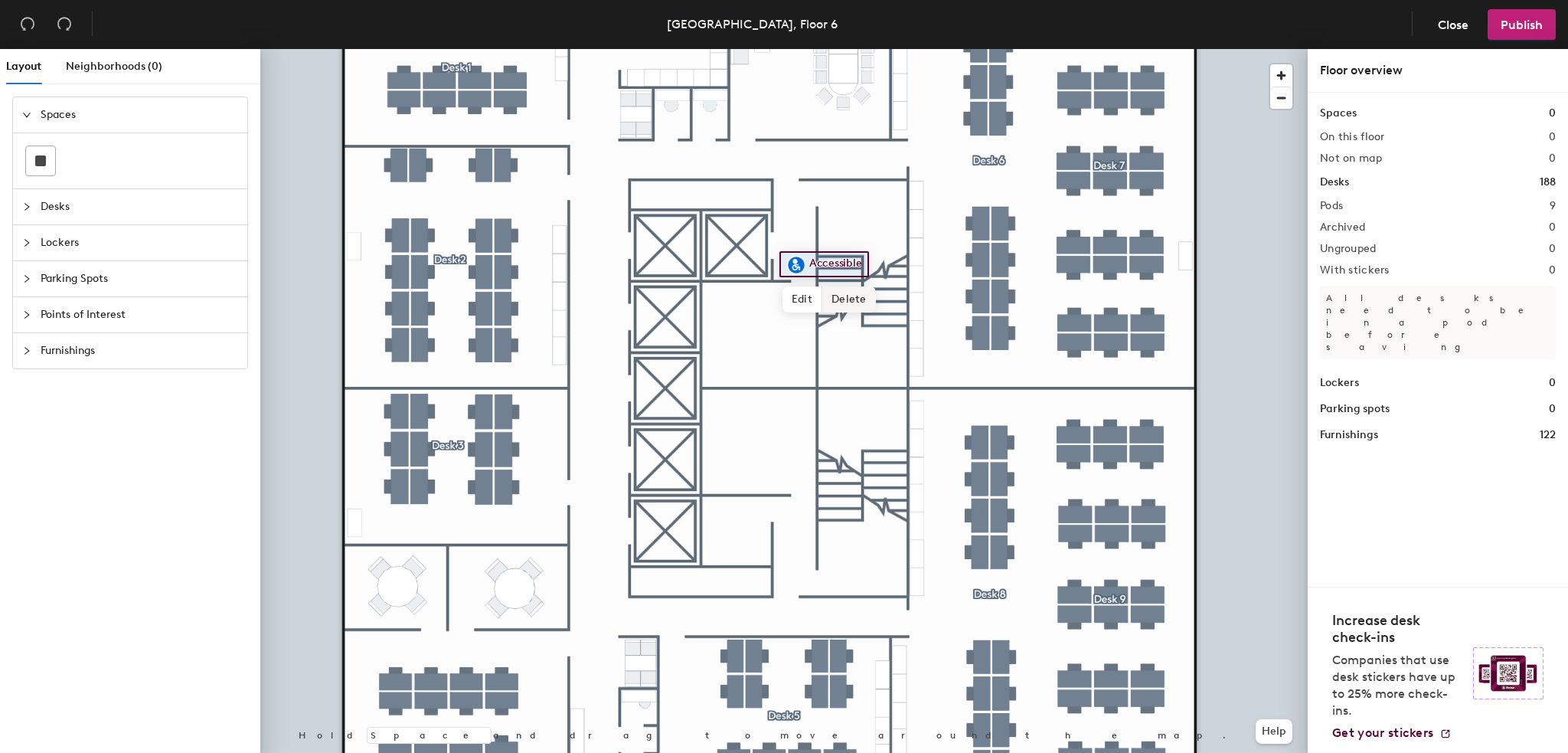
click at [837, 295] on span "Delete" at bounding box center [849, 299] width 53 height 26
click at [1506, 12] on button "Publish" at bounding box center [1521, 25] width 68 height 30
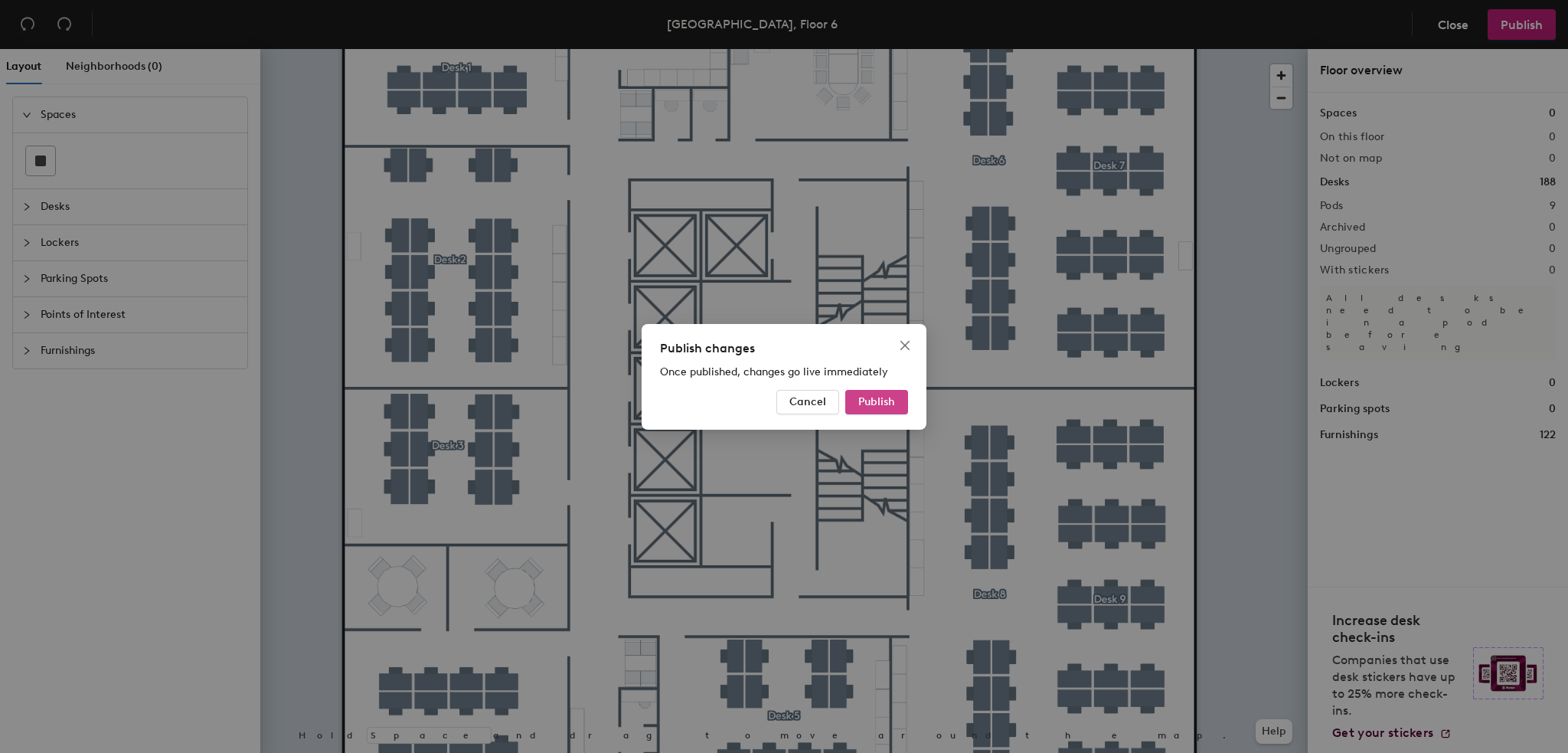
click at [869, 398] on span "Publish" at bounding box center [876, 402] width 37 height 13
